Goal: Communication & Community: Answer question/provide support

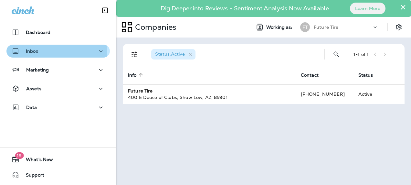
click at [41, 51] on div "Inbox" at bounding box center [58, 51] width 93 height 8
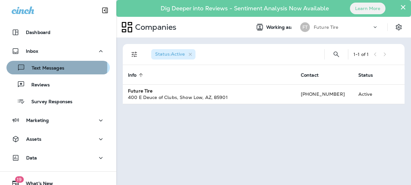
click at [40, 67] on p "Text Messages" at bounding box center [44, 68] width 39 height 6
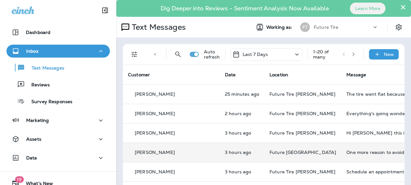
click at [161, 150] on p "[PERSON_NAME]" at bounding box center [155, 152] width 40 height 5
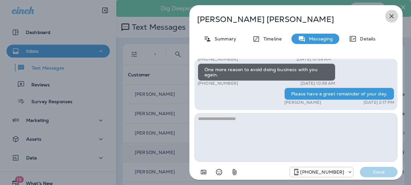
click at [391, 16] on icon "button" at bounding box center [392, 16] width 8 height 8
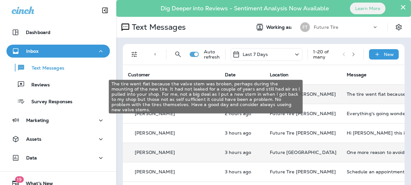
click at [347, 93] on div "The tire went flat because the valve stem was broken, perhaps during the mounti…" at bounding box center [390, 93] width 87 height 5
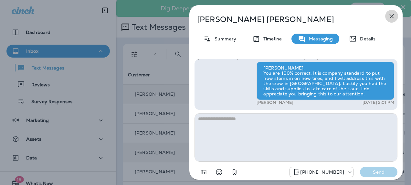
click at [392, 15] on icon "button" at bounding box center [392, 16] width 4 height 4
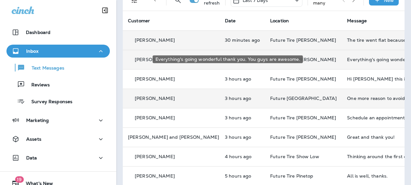
scroll to position [59, 0]
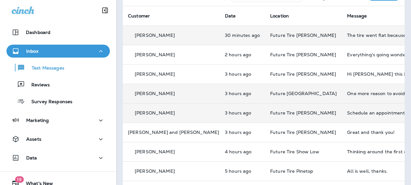
click at [347, 114] on div "Schedule an appointment" at bounding box center [390, 112] width 87 height 5
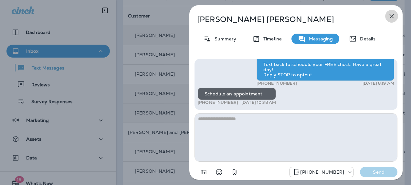
click at [392, 17] on icon "button" at bounding box center [392, 16] width 4 height 4
